Goal: Task Accomplishment & Management: Manage account settings

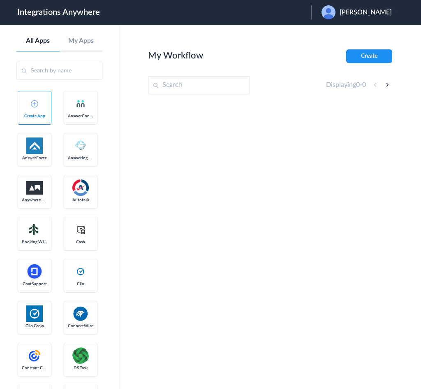
click at [363, 13] on span "[PERSON_NAME]" at bounding box center [366, 13] width 52 height 8
click at [335, 33] on link "Logout" at bounding box center [326, 33] width 17 height 6
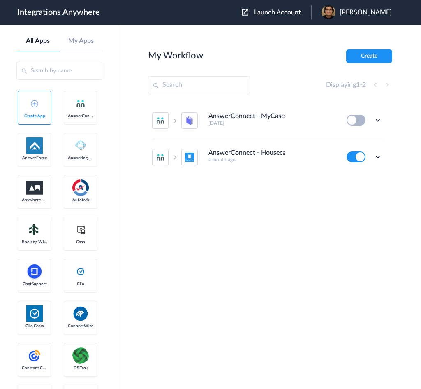
click at [301, 10] on span "Launch Account" at bounding box center [277, 12] width 47 height 7
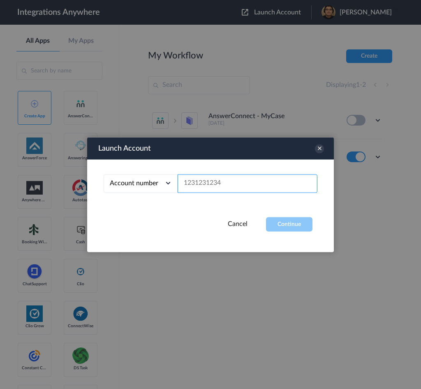
click at [275, 188] on input "text" at bounding box center [248, 183] width 140 height 19
paste input "3232385785"
type input "3232385785"
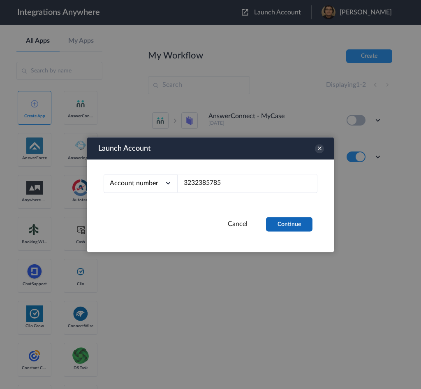
click at [291, 225] on button "Continue" at bounding box center [289, 224] width 47 height 14
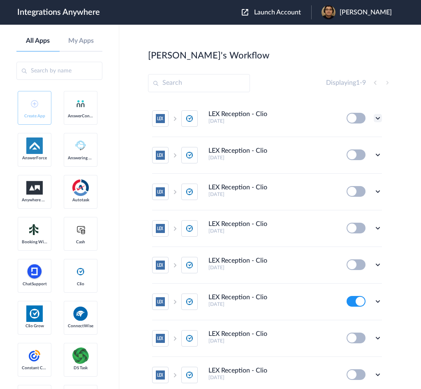
click at [374, 118] on icon at bounding box center [378, 118] width 8 height 8
click at [359, 133] on li "Edit" at bounding box center [356, 137] width 54 height 15
click at [374, 152] on icon at bounding box center [378, 155] width 8 height 8
click at [355, 170] on li "Edit" at bounding box center [356, 173] width 54 height 15
click at [374, 155] on icon at bounding box center [378, 155] width 8 height 8
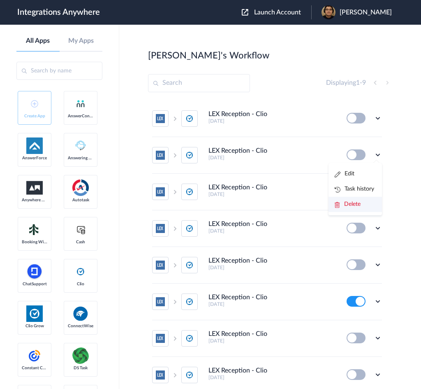
click at [360, 202] on li "Delete" at bounding box center [356, 204] width 54 height 15
click at [353, 207] on li "Are you sure?" at bounding box center [356, 208] width 54 height 22
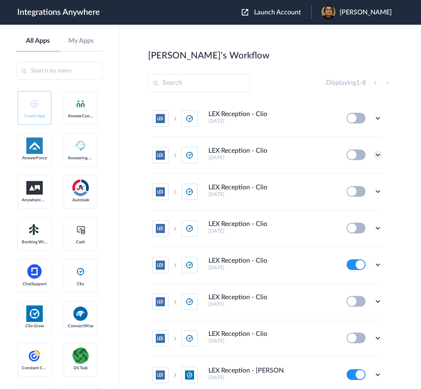
click at [374, 153] on icon at bounding box center [378, 155] width 8 height 8
click at [356, 171] on li "Edit" at bounding box center [356, 173] width 54 height 15
click at [374, 154] on icon at bounding box center [378, 155] width 8 height 8
click at [354, 199] on li "Delete" at bounding box center [356, 204] width 54 height 15
click at [343, 203] on span "Are you sure?" at bounding box center [349, 207] width 29 height 13
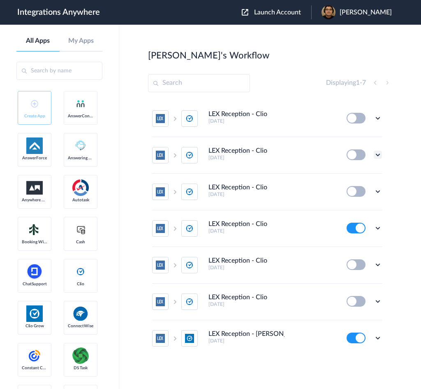
click at [380, 154] on icon at bounding box center [378, 155] width 8 height 8
click at [356, 176] on li "Edit" at bounding box center [356, 173] width 54 height 15
click at [380, 154] on icon at bounding box center [378, 155] width 8 height 8
drag, startPoint x: 358, startPoint y: 200, endPoint x: 357, endPoint y: 205, distance: 4.6
click at [357, 201] on span "Delete" at bounding box center [352, 204] width 16 height 6
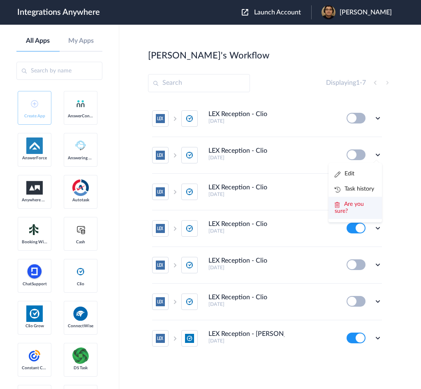
click at [357, 207] on li "Are you sure?" at bounding box center [356, 208] width 54 height 22
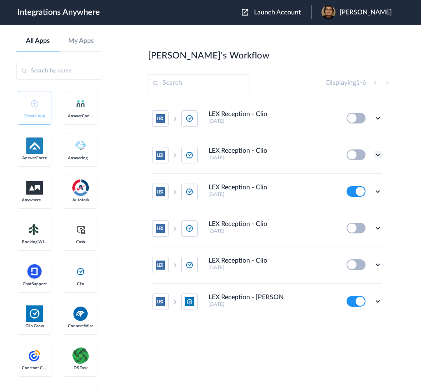
click at [381, 154] on icon at bounding box center [378, 155] width 8 height 8
click at [365, 176] on li "Edit" at bounding box center [356, 173] width 54 height 15
click at [379, 154] on icon at bounding box center [378, 155] width 8 height 8
click at [356, 201] on span "Delete" at bounding box center [352, 204] width 16 height 6
click at [357, 204] on span "Are you sure?" at bounding box center [349, 207] width 29 height 13
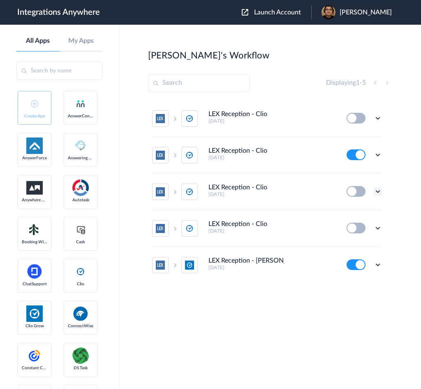
click at [378, 190] on icon at bounding box center [378, 191] width 8 height 8
click at [366, 212] on li "Edit" at bounding box center [356, 210] width 54 height 15
click at [379, 191] on icon at bounding box center [378, 191] width 8 height 8
click at [357, 244] on li "Delete" at bounding box center [356, 240] width 54 height 15
click at [361, 245] on li "Are you sure?" at bounding box center [356, 244] width 54 height 22
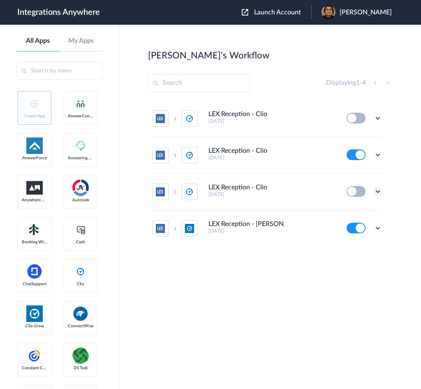
click at [380, 192] on icon at bounding box center [378, 191] width 8 height 8
click at [365, 212] on li "Edit" at bounding box center [356, 210] width 54 height 15
click at [380, 187] on icon at bounding box center [378, 191] width 8 height 8
click at [363, 213] on li "Edit" at bounding box center [356, 210] width 54 height 15
click at [379, 191] on icon at bounding box center [378, 191] width 8 height 8
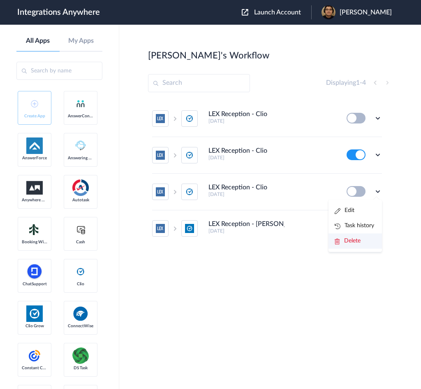
click at [362, 236] on li "Delete" at bounding box center [356, 240] width 54 height 15
click at [357, 240] on span "Are you sure?" at bounding box center [349, 244] width 29 height 13
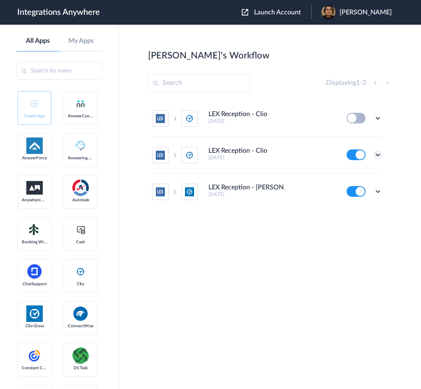
click at [377, 153] on icon at bounding box center [378, 155] width 8 height 8
click at [366, 172] on li "Edit" at bounding box center [356, 173] width 54 height 15
click at [379, 116] on icon at bounding box center [378, 118] width 8 height 8
click at [373, 130] on li "Edit" at bounding box center [356, 137] width 54 height 15
click at [382, 114] on ul "LEX Reception - Clio 3 days ago Edit Task history Delete LEX Reception - Clio 3…" at bounding box center [267, 154] width 238 height 109
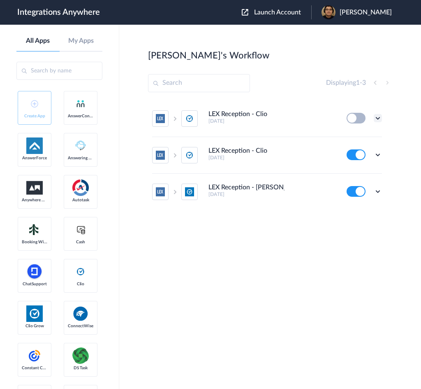
click at [381, 116] on icon at bounding box center [378, 118] width 8 height 8
click at [371, 167] on li "Delete" at bounding box center [356, 167] width 54 height 15
click at [362, 170] on span "Are you sure?" at bounding box center [349, 171] width 29 height 13
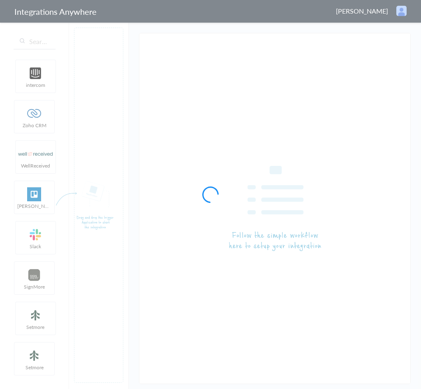
type input "LEX Reception - Clio"
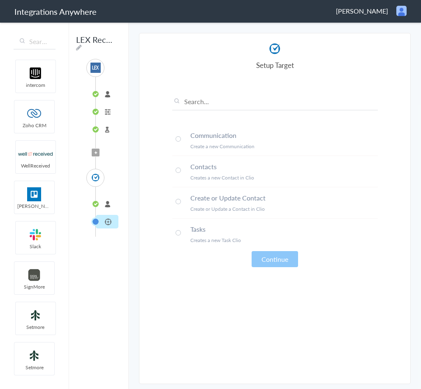
click at [108, 205] on li "connected" at bounding box center [107, 204] width 23 height 14
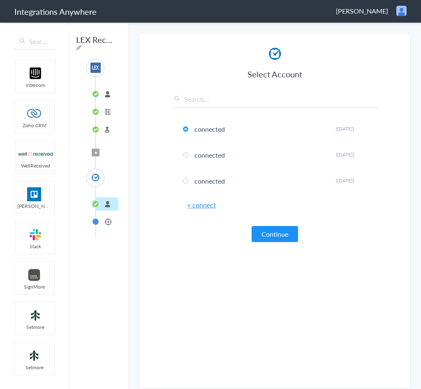
click at [108, 221] on li "Setup Target" at bounding box center [107, 222] width 23 height 14
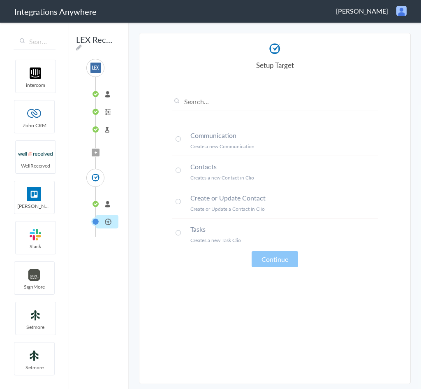
click at [103, 201] on li "connected" at bounding box center [107, 204] width 23 height 14
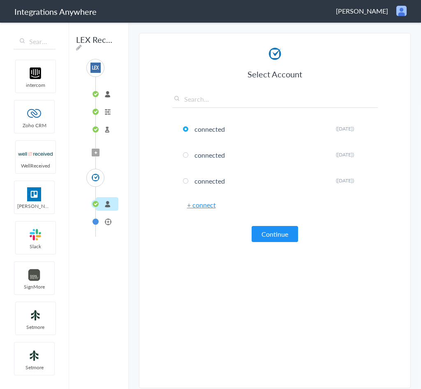
click at [110, 216] on li "Setup Target" at bounding box center [107, 222] width 23 height 14
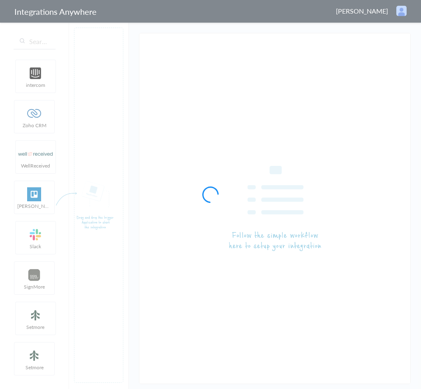
type input "LEX Reception - Clio"
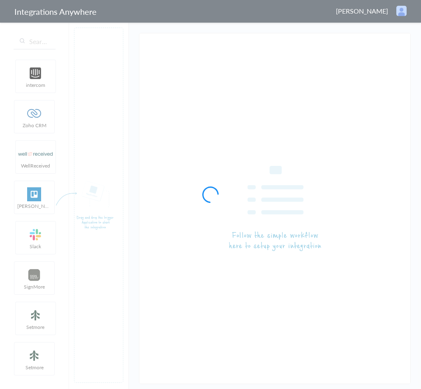
type input "LEX Reception - Clio"
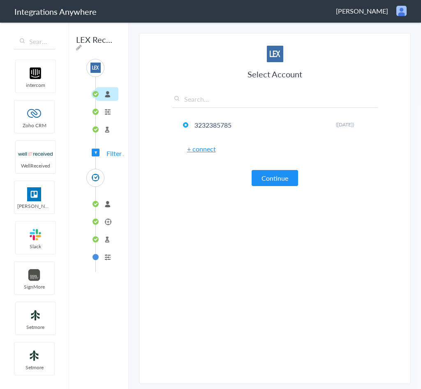
drag, startPoint x: 100, startPoint y: 204, endPoint x: 106, endPoint y: 205, distance: 6.0
click at [100, 204] on li "connected" at bounding box center [107, 204] width 23 height 14
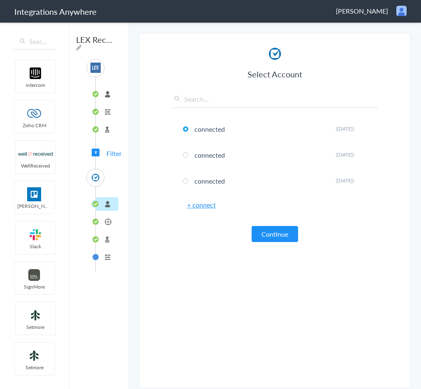
click at [109, 215] on li "Tasks" at bounding box center [107, 222] width 23 height 14
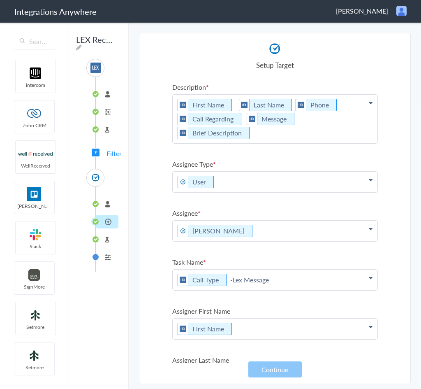
click at [105, 242] on li "Test Target" at bounding box center [107, 240] width 23 height 14
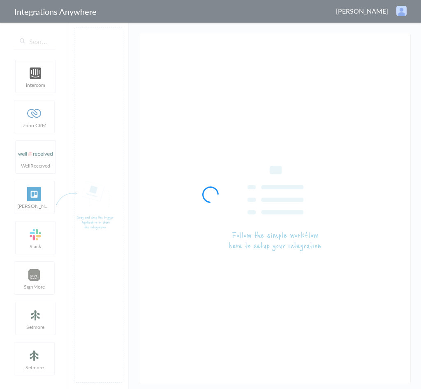
type input "LEX Reception - Clio"
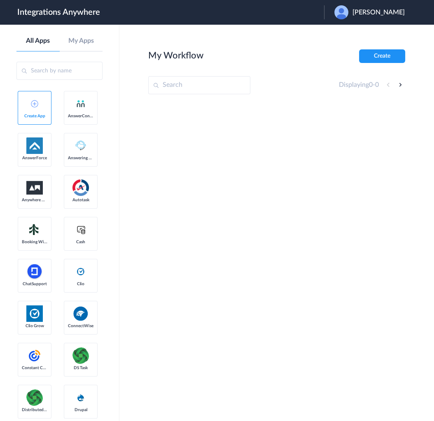
click at [388, 16] on span "[PERSON_NAME]" at bounding box center [378, 13] width 52 height 8
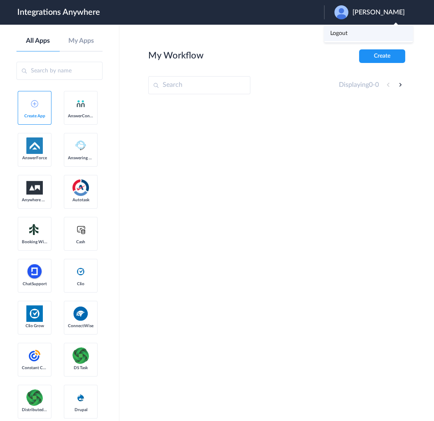
click at [384, 28] on li "Logout" at bounding box center [368, 33] width 89 height 15
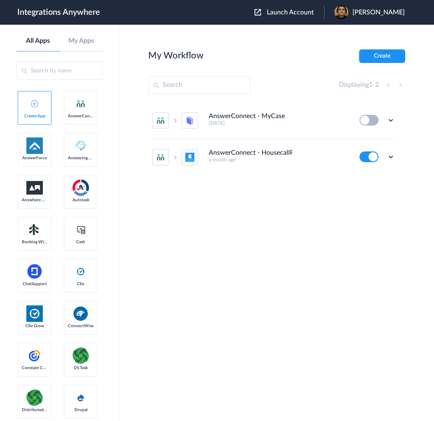
click at [314, 9] on span "Launch Account" at bounding box center [290, 12] width 47 height 7
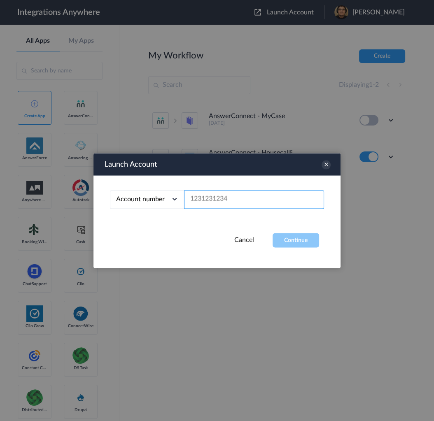
click at [255, 201] on input "text" at bounding box center [254, 199] width 140 height 19
paste input "9862364266"
type input "9862364266"
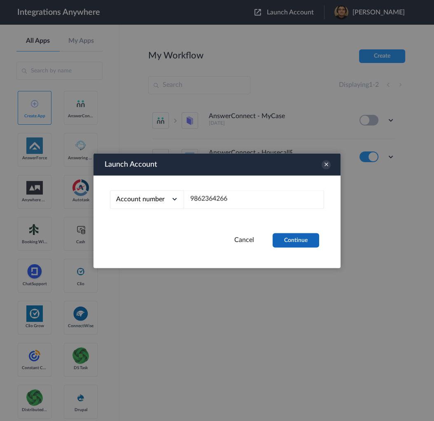
click at [296, 236] on button "Continue" at bounding box center [295, 240] width 47 height 14
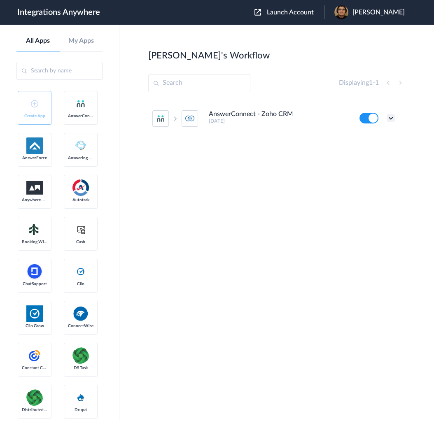
click at [388, 117] on icon at bounding box center [390, 118] width 8 height 8
click at [379, 137] on li "Edit" at bounding box center [368, 137] width 54 height 15
click at [389, 118] on icon at bounding box center [390, 118] width 8 height 8
click at [365, 151] on link "Task history" at bounding box center [367, 152] width 40 height 6
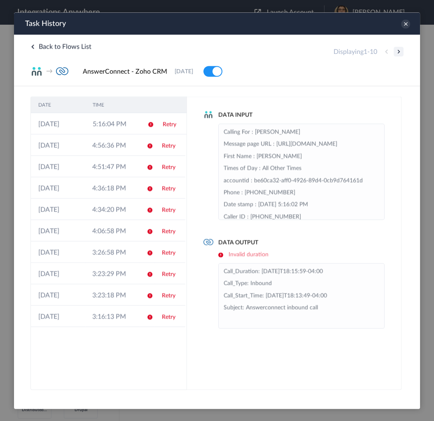
click at [398, 48] on button at bounding box center [398, 52] width 10 height 10
click at [399, 50] on button at bounding box center [398, 52] width 10 height 10
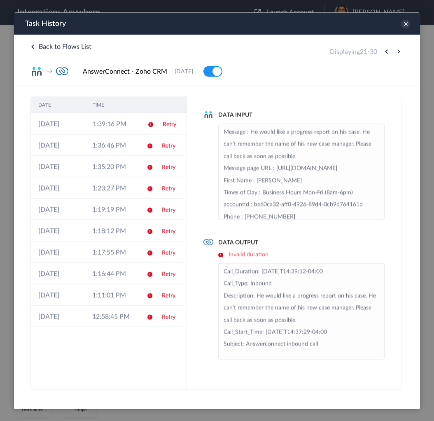
click at [399, 50] on button at bounding box center [398, 52] width 10 height 10
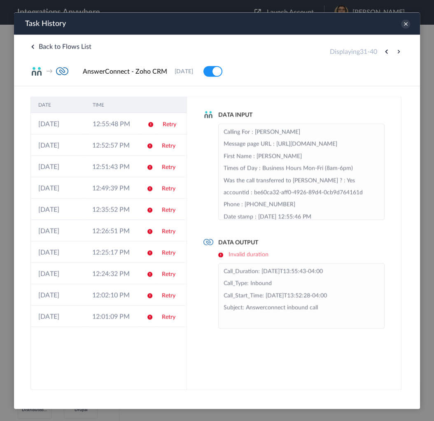
click at [399, 50] on button at bounding box center [398, 52] width 10 height 10
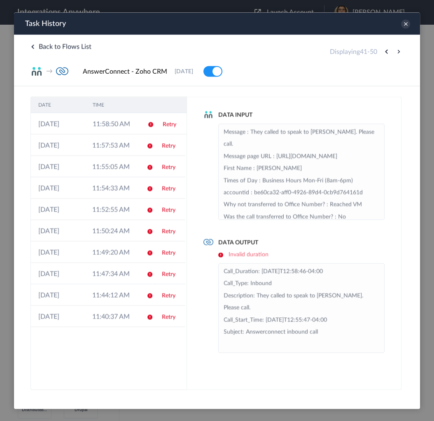
click at [399, 50] on button at bounding box center [398, 52] width 10 height 10
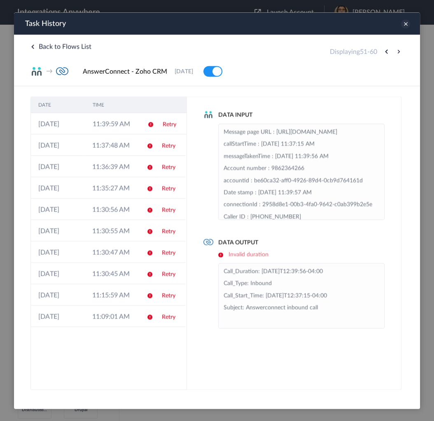
click at [407, 26] on icon at bounding box center [405, 23] width 9 height 9
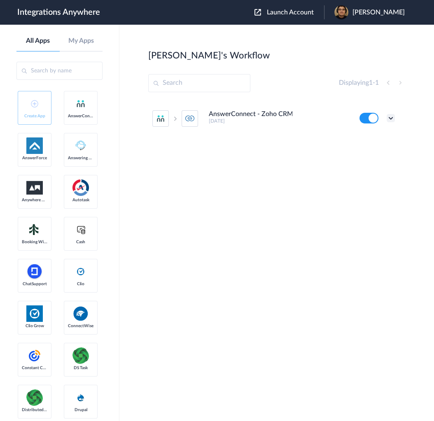
click at [387, 114] on icon at bounding box center [390, 118] width 8 height 8
click at [357, 152] on link "Task history" at bounding box center [367, 152] width 40 height 6
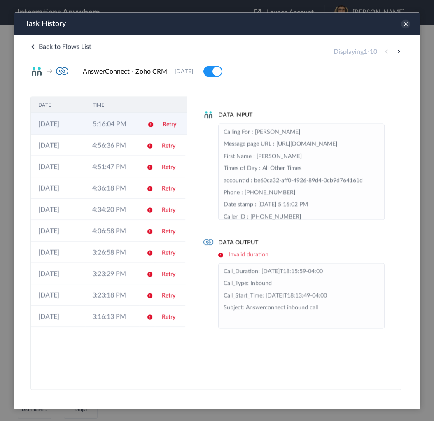
click at [133, 122] on td "5:16:04 PM" at bounding box center [112, 123] width 54 height 21
click at [152, 124] on icon at bounding box center [150, 124] width 7 height 7
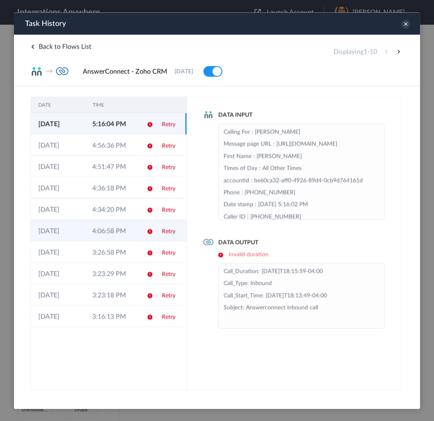
click at [100, 234] on td "4:06:58 PM" at bounding box center [112, 230] width 54 height 21
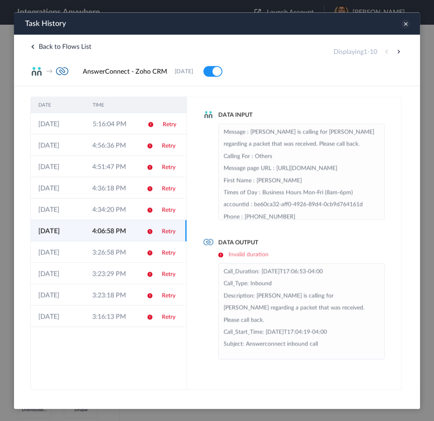
click at [407, 22] on div "Task History" at bounding box center [217, 23] width 406 height 22
click at [404, 22] on icon at bounding box center [405, 23] width 9 height 9
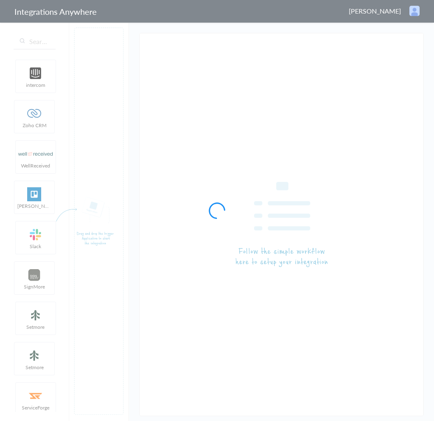
type input "AnswerConnect - Zoho CRM"
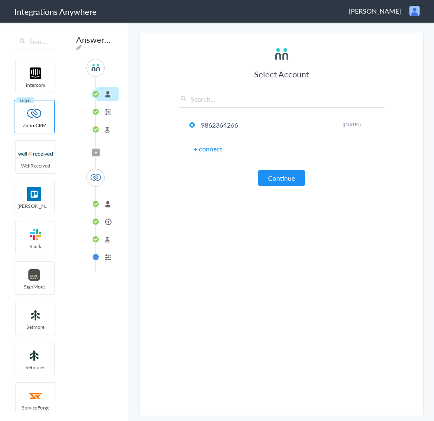
click at [107, 237] on li "Test Target" at bounding box center [107, 240] width 23 height 14
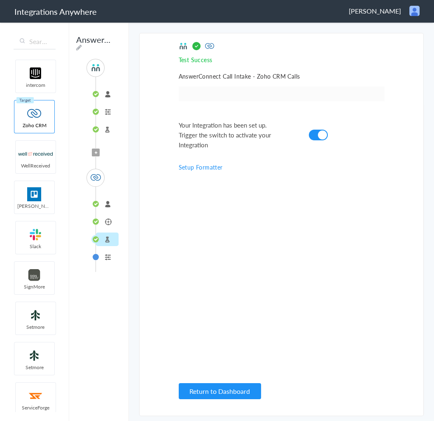
click at [107, 223] on li "Calls" at bounding box center [107, 222] width 23 height 14
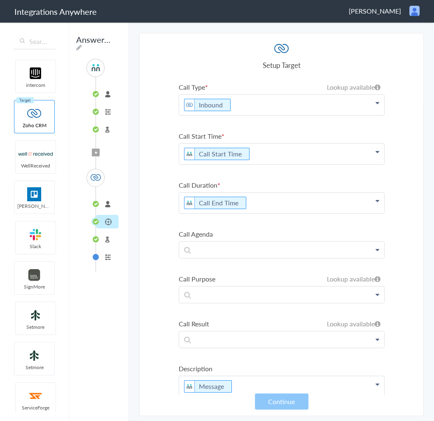
click at [294, 115] on p "Call End Time" at bounding box center [281, 105] width 205 height 21
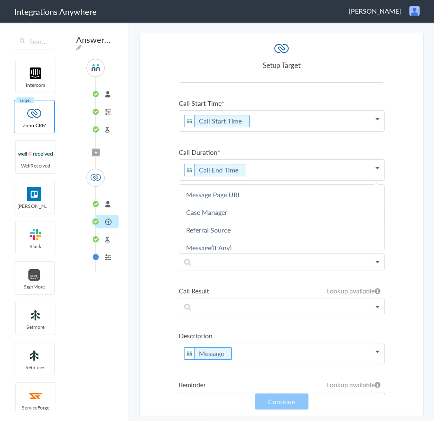
scroll to position [66, 0]
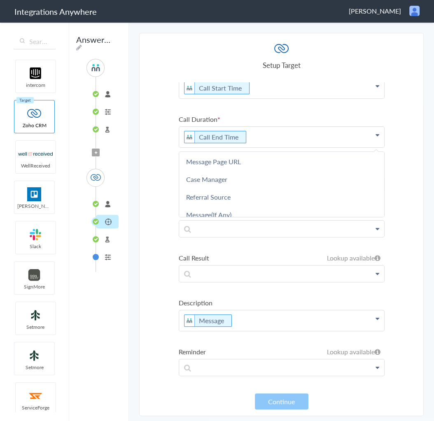
click at [409, 123] on section "Select Account 9862364266 Rename Delete ([DATE]) + connect Continue Setup Sourc…" at bounding box center [281, 224] width 284 height 383
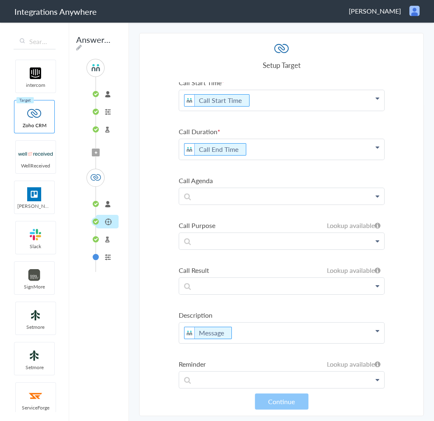
scroll to position [0, 0]
